Goal: Contribute content

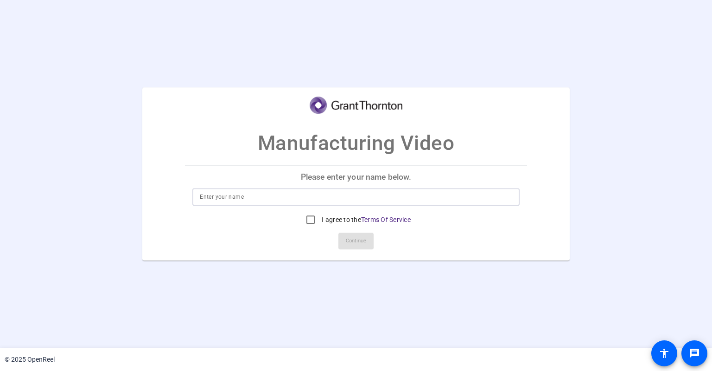
click at [289, 201] on input at bounding box center [356, 196] width 312 height 11
type input "[PERSON_NAME]"
click at [307, 219] on input "I agree to the Terms Of Service" at bounding box center [310, 219] width 19 height 19
checkbox input "true"
click at [349, 237] on span "Continue" at bounding box center [356, 241] width 20 height 14
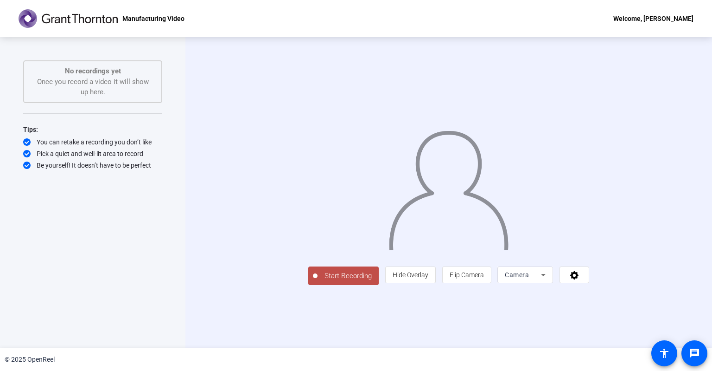
click at [318, 281] on span "Start Recording" at bounding box center [348, 275] width 61 height 11
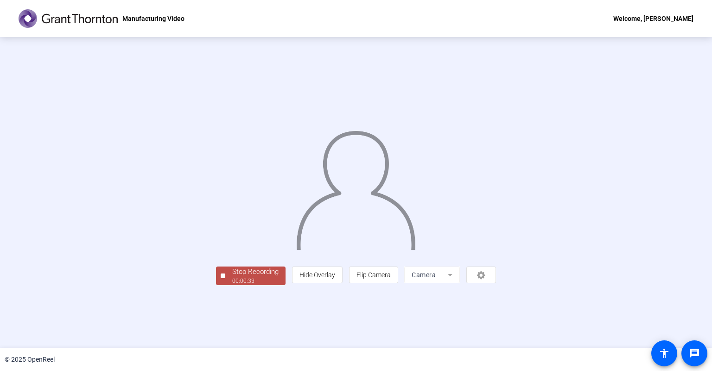
click at [232, 277] on div "Stop Recording" at bounding box center [255, 271] width 46 height 11
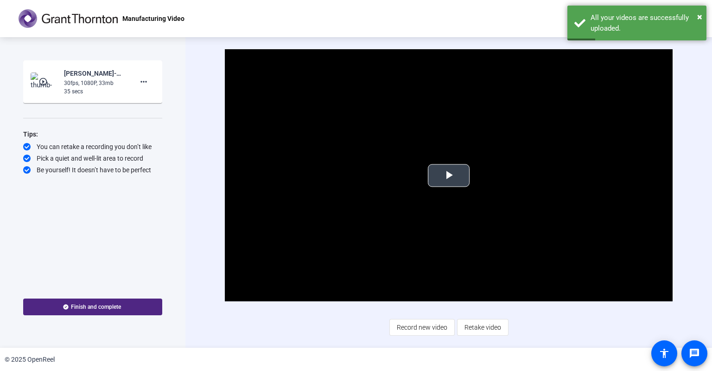
click at [449, 175] on span "Video Player" at bounding box center [449, 175] width 0 height 0
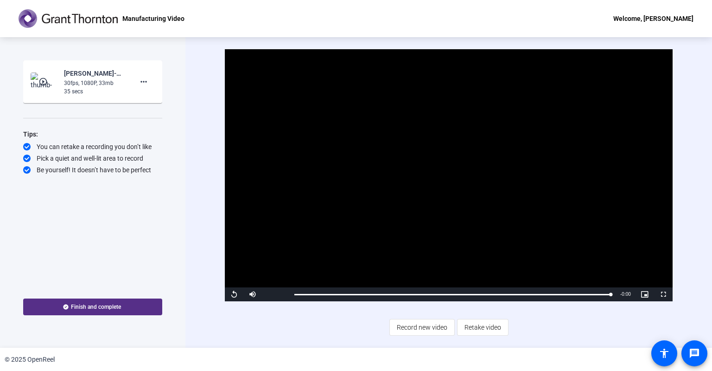
click at [96, 307] on span "Finish and complete" at bounding box center [96, 306] width 50 height 7
